Goal: Complete application form

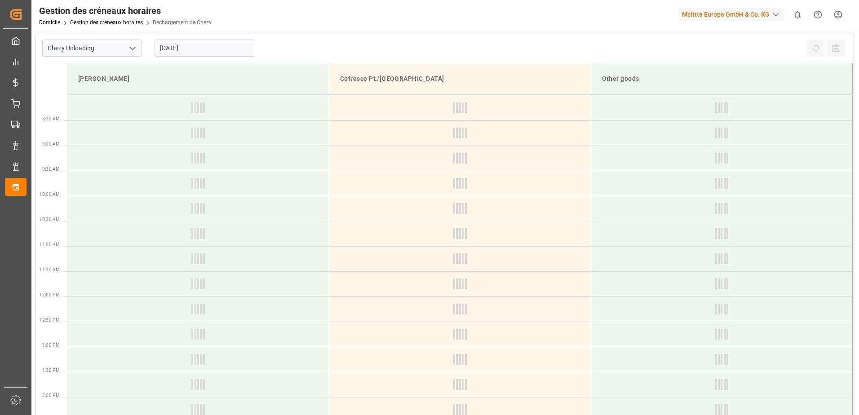
type input "Chezy Unloading"
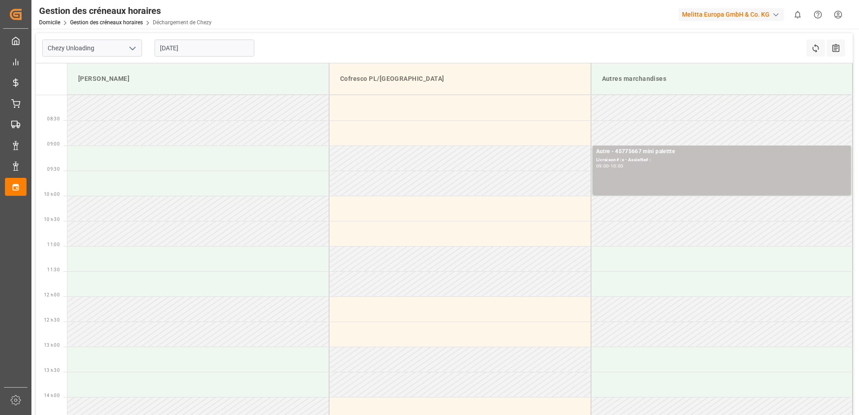
click at [197, 49] on input "[DATE]" at bounding box center [204, 48] width 100 height 17
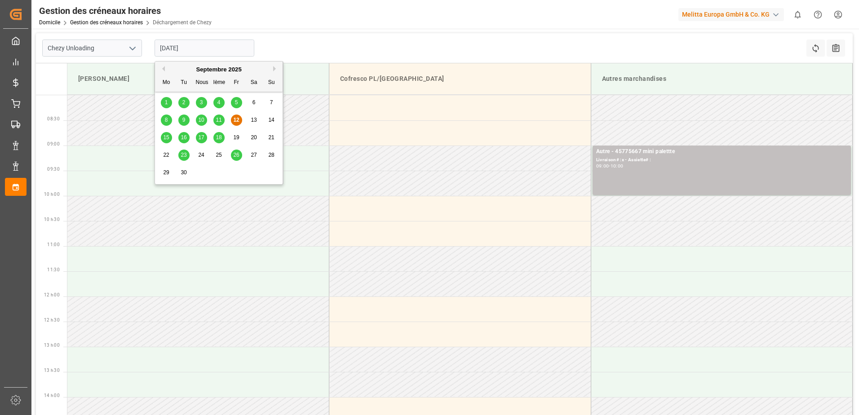
click at [165, 139] on span "15" at bounding box center [166, 137] width 6 height 6
type input "[DATE]"
